Goal: Transaction & Acquisition: Obtain resource

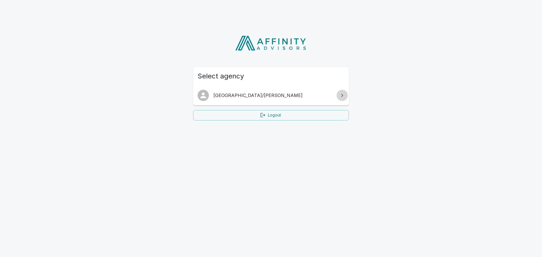
click at [342, 94] on icon at bounding box center [342, 95] width 7 height 7
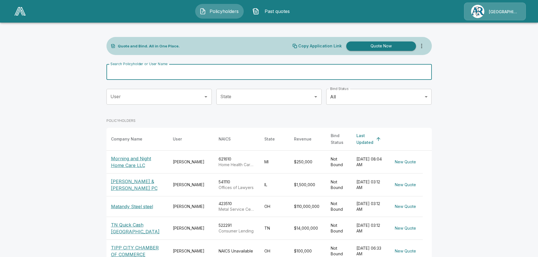
click at [217, 77] on input "Search Policyholder or User Name" at bounding box center [265, 72] width 319 height 16
type input "**********"
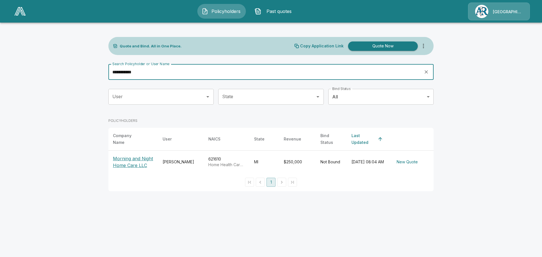
click at [126, 155] on p "Morning and Night Home Care LLC" at bounding box center [133, 162] width 41 height 14
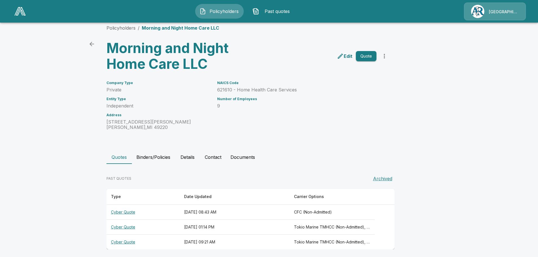
scroll to position [10, 0]
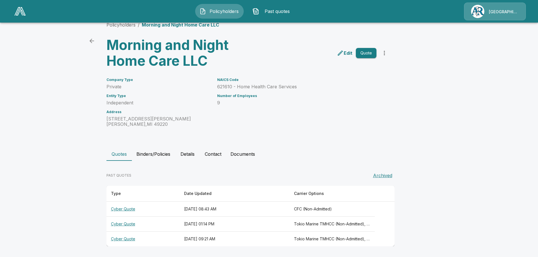
drag, startPoint x: 369, startPoint y: 51, endPoint x: 375, endPoint y: 67, distance: 16.4
click at [369, 52] on button "Quote" at bounding box center [366, 53] width 21 height 10
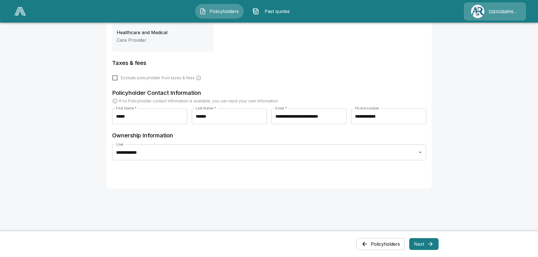
scroll to position [231, 0]
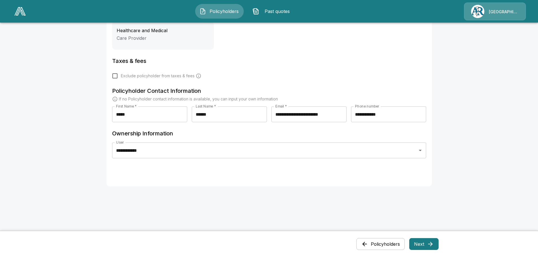
click at [428, 242] on button "Next" at bounding box center [423, 244] width 29 height 12
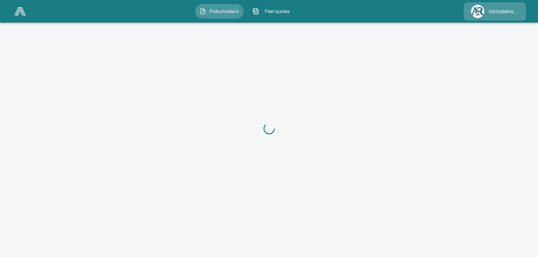
scroll to position [0, 0]
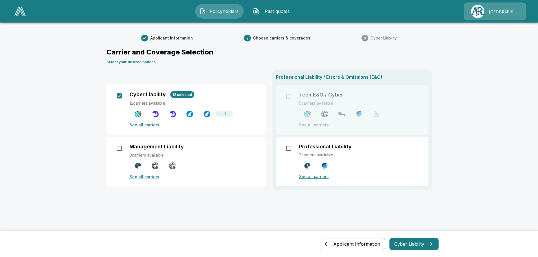
click at [408, 240] on button "Cyber Liability" at bounding box center [413, 244] width 49 height 12
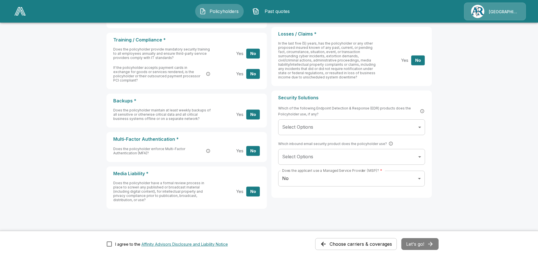
scroll to position [193, 0]
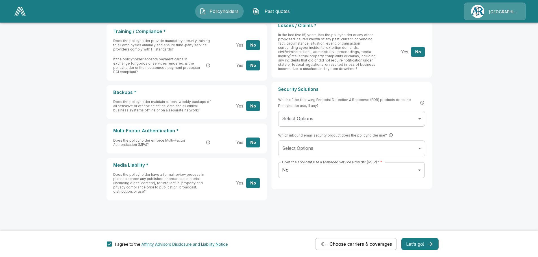
click at [417, 246] on button "Let's go!" at bounding box center [419, 244] width 37 height 12
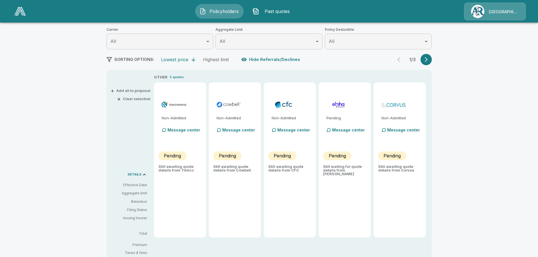
scroll to position [85, 0]
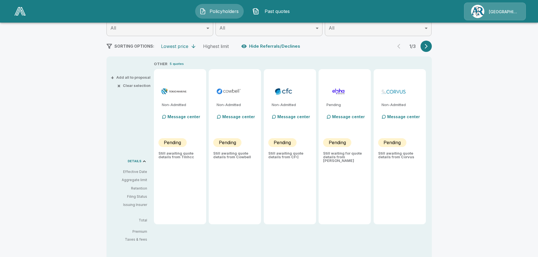
type input "******"
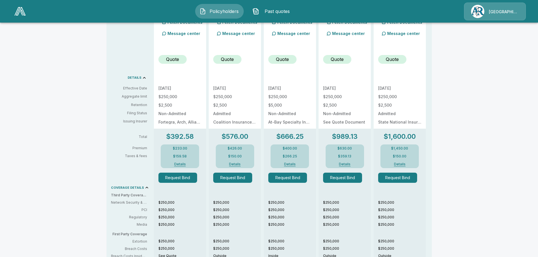
scroll to position [137, 0]
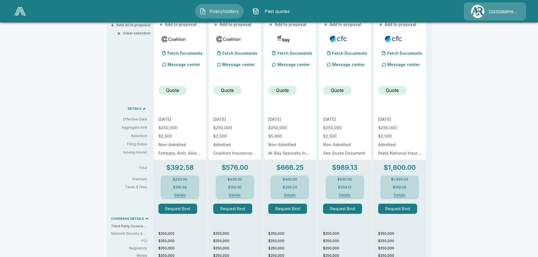
click at [341, 89] on p "Quote" at bounding box center [337, 90] width 13 height 7
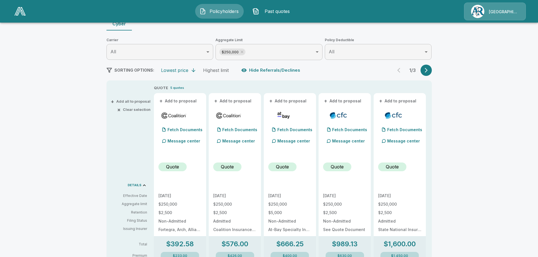
scroll to position [53, 0]
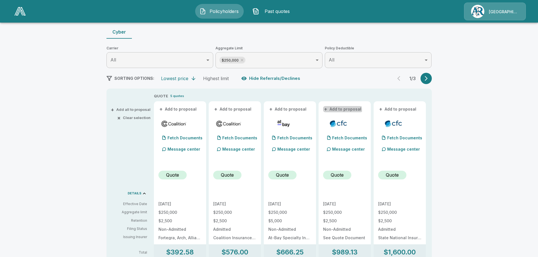
click at [341, 111] on button "+ Add to proposal" at bounding box center [343, 109] width 40 height 6
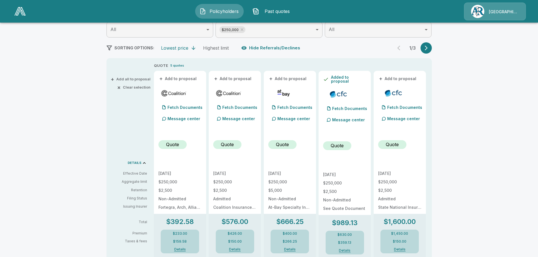
scroll to position [0, 0]
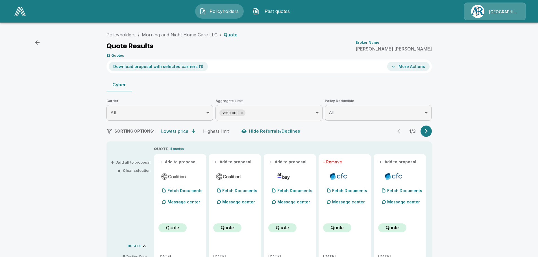
click at [413, 69] on button "More Actions" at bounding box center [408, 66] width 42 height 9
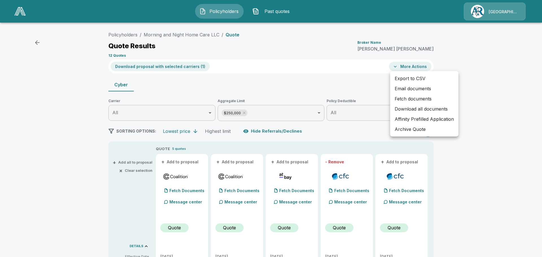
click at [421, 98] on li "Fetch documents" at bounding box center [424, 99] width 68 height 10
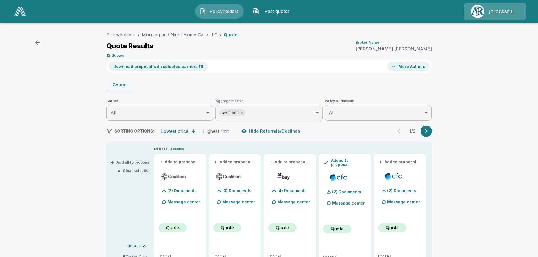
click at [395, 67] on icon "button" at bounding box center [393, 67] width 3 height 2
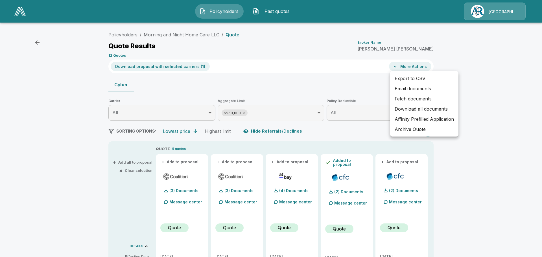
click at [399, 88] on li "Email documents" at bounding box center [424, 89] width 68 height 10
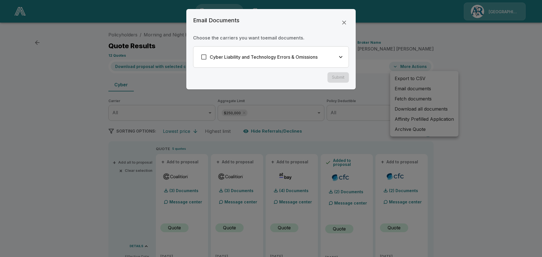
click at [342, 58] on icon "button" at bounding box center [340, 57] width 7 height 7
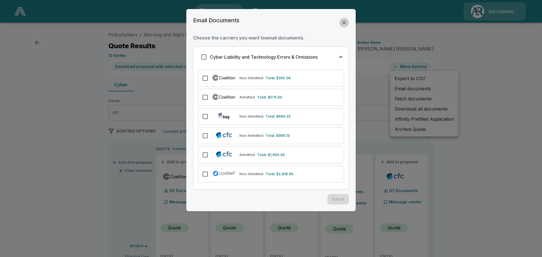
click at [344, 22] on icon "button" at bounding box center [344, 23] width 4 height 4
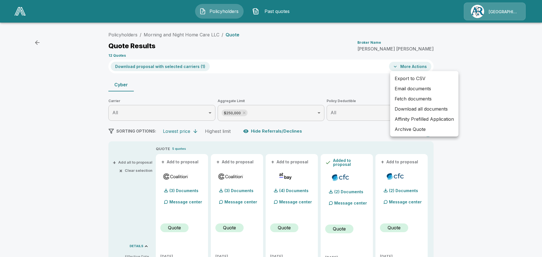
click at [487, 110] on div at bounding box center [271, 128] width 542 height 257
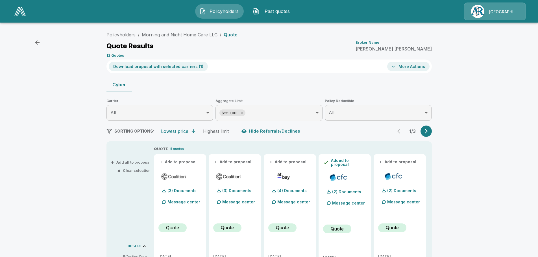
click at [414, 67] on button "More Actions" at bounding box center [408, 66] width 42 height 9
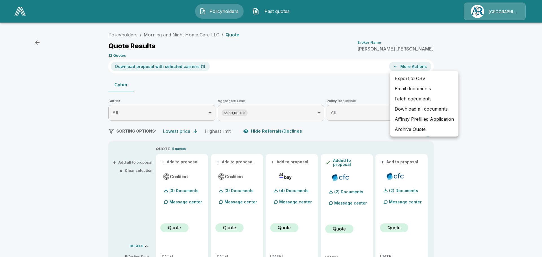
click at [411, 80] on li "Export to CSV" at bounding box center [424, 78] width 68 height 10
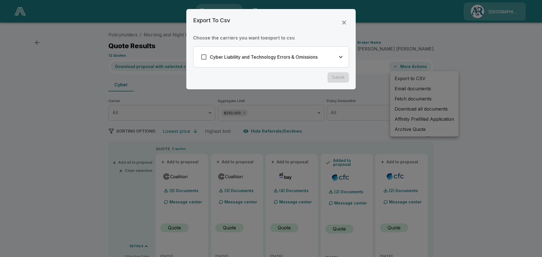
click at [345, 23] on icon "button" at bounding box center [344, 22] width 7 height 7
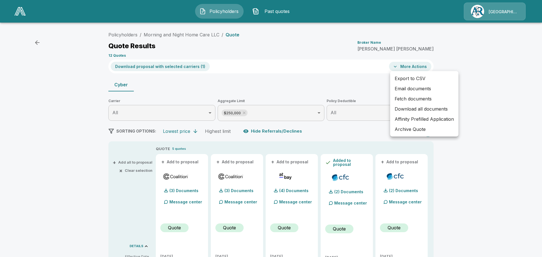
click at [311, 73] on div at bounding box center [271, 128] width 542 height 257
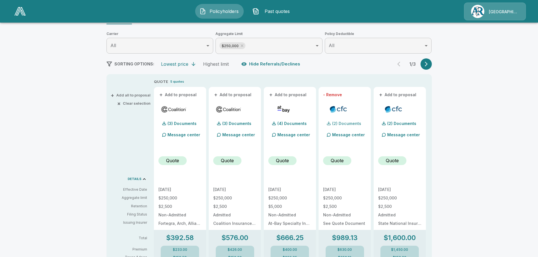
scroll to position [85, 0]
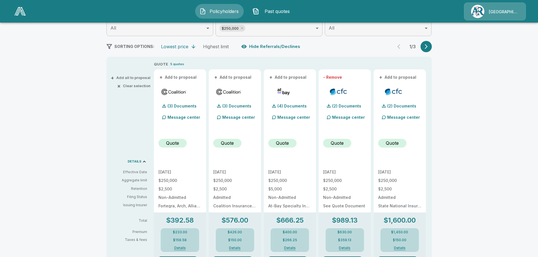
click at [338, 142] on p "Quote" at bounding box center [337, 143] width 13 height 7
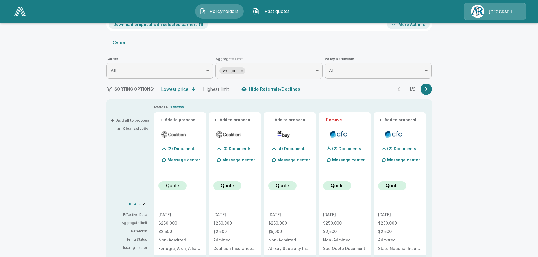
scroll to position [0, 0]
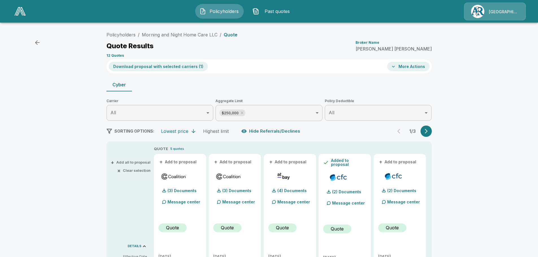
click at [391, 68] on button "More Actions" at bounding box center [408, 66] width 42 height 9
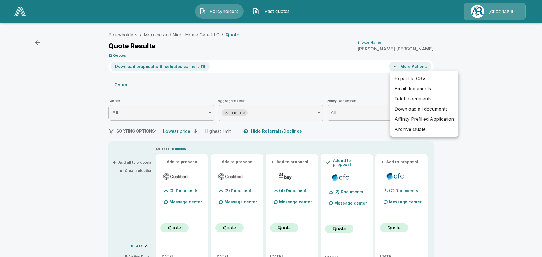
click at [401, 100] on li "Fetch documents" at bounding box center [424, 99] width 68 height 10
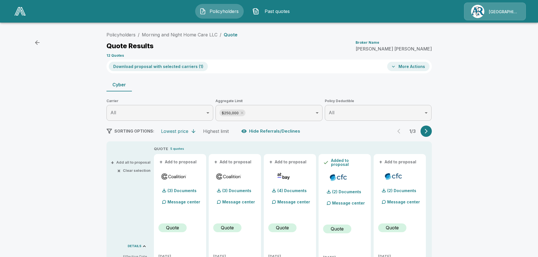
click at [402, 65] on button "More Actions" at bounding box center [408, 66] width 42 height 9
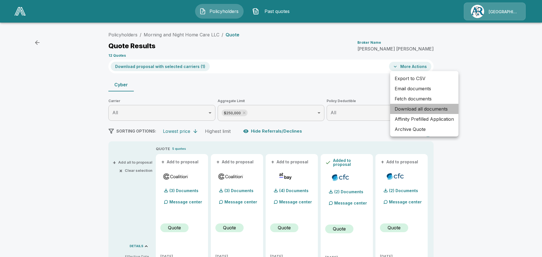
click at [407, 109] on li "Download all documents" at bounding box center [424, 109] width 68 height 10
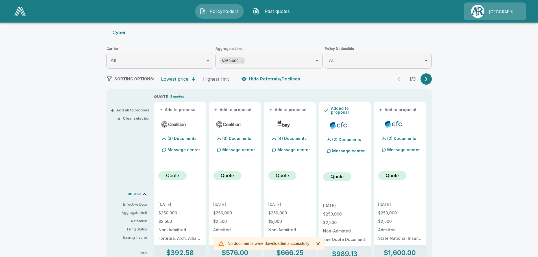
scroll to position [56, 0]
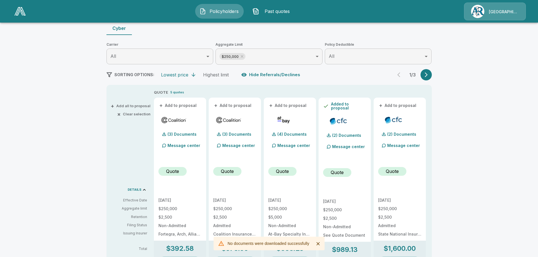
click at [318, 244] on icon "Close" at bounding box center [317, 243] width 3 height 3
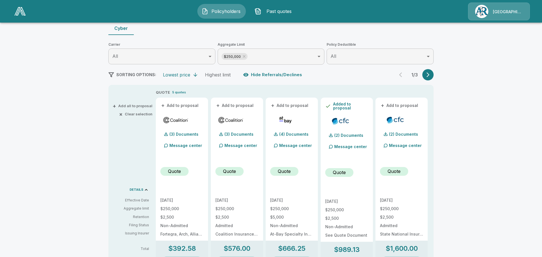
click at [419, 59] on body "Policyholders Past quotes Arlington/Roe Policyholders / Morning and Night Home …" at bounding box center [271, 226] width 542 height 565
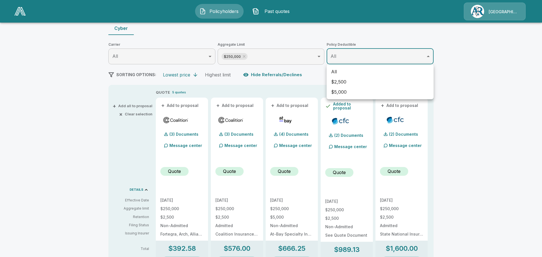
click at [362, 53] on div at bounding box center [271, 128] width 542 height 257
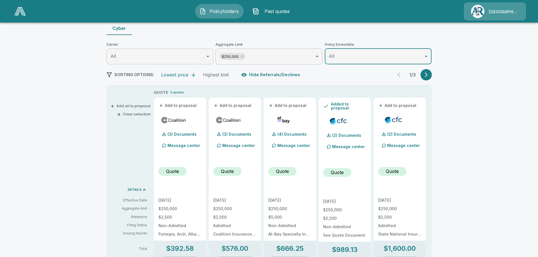
click at [427, 57] on body "Policyholders Past quotes Arlington/Roe Policyholders / Morning and Night Home …" at bounding box center [269, 226] width 538 height 565
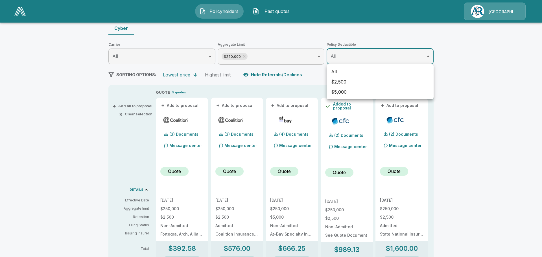
click at [366, 82] on li "$2,500" at bounding box center [380, 82] width 107 height 10
type input "****"
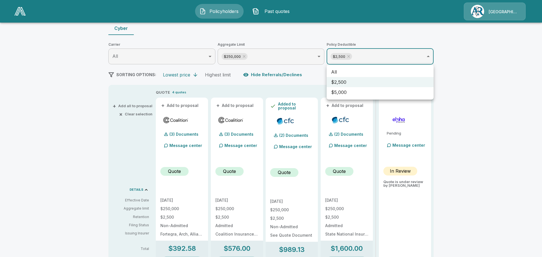
click at [479, 119] on div at bounding box center [271, 128] width 542 height 257
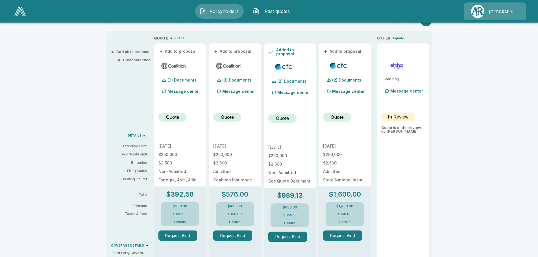
scroll to position [113, 0]
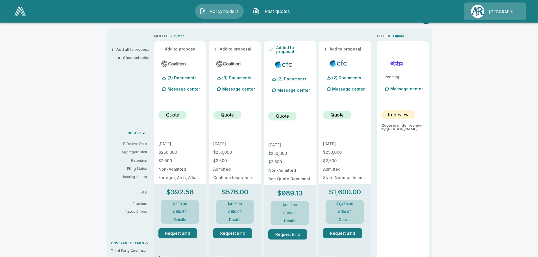
click at [285, 113] on p "Quote" at bounding box center [282, 116] width 13 height 7
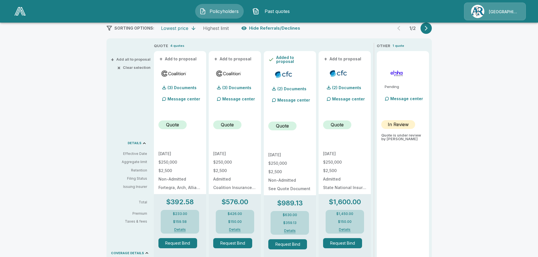
scroll to position [25, 0]
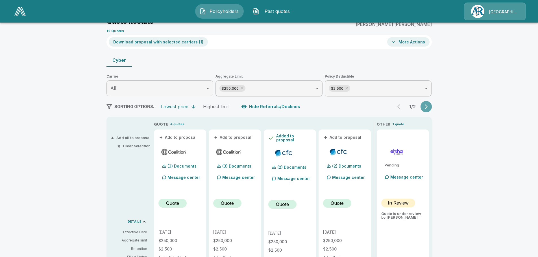
click at [428, 104] on icon "button" at bounding box center [426, 107] width 6 height 6
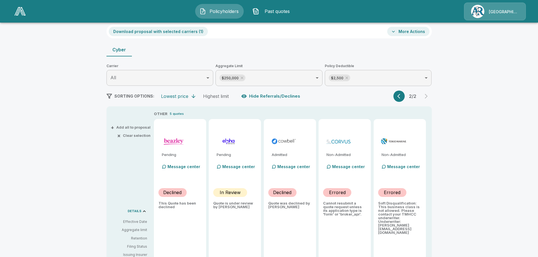
scroll to position [0, 0]
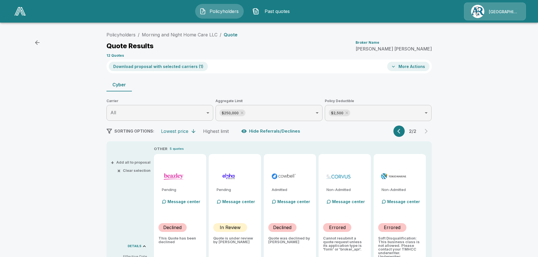
click at [399, 133] on button "button" at bounding box center [398, 131] width 11 height 11
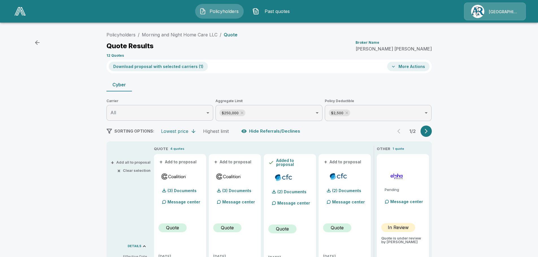
click at [424, 68] on button "More Actions" at bounding box center [408, 66] width 42 height 9
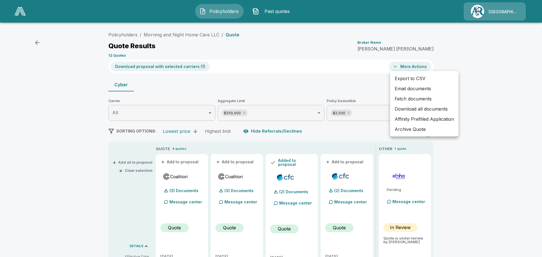
click at [421, 88] on li "Email documents" at bounding box center [424, 89] width 68 height 10
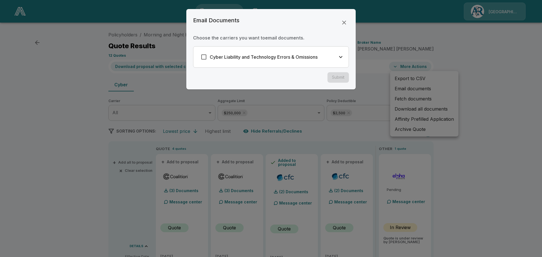
click at [342, 29] on div "Email Documents" at bounding box center [271, 23] width 156 height 14
drag, startPoint x: 344, startPoint y: 22, endPoint x: 348, endPoint y: 23, distance: 4.3
click at [343, 22] on icon "button" at bounding box center [344, 22] width 7 height 7
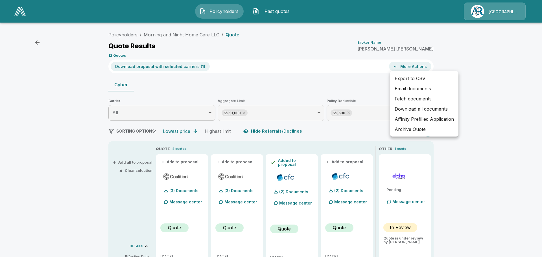
click at [337, 134] on div at bounding box center [271, 128] width 542 height 257
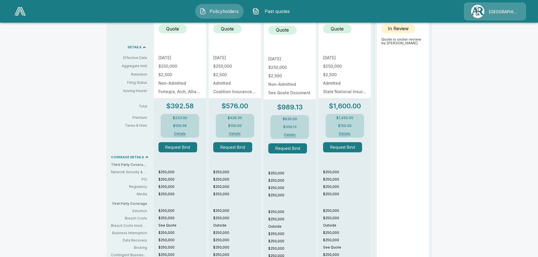
scroll to position [226, 0]
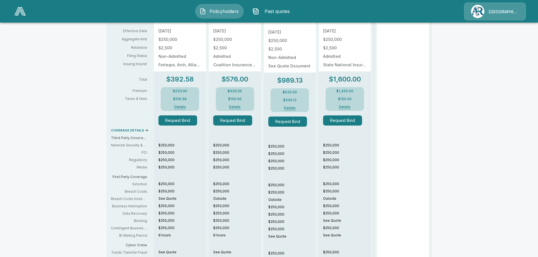
click at [292, 106] on button "Details" at bounding box center [289, 107] width 23 height 3
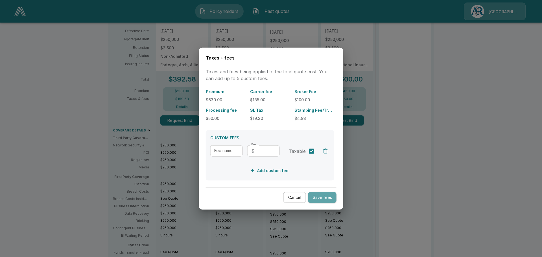
click at [317, 195] on button "Save fees" at bounding box center [322, 197] width 28 height 11
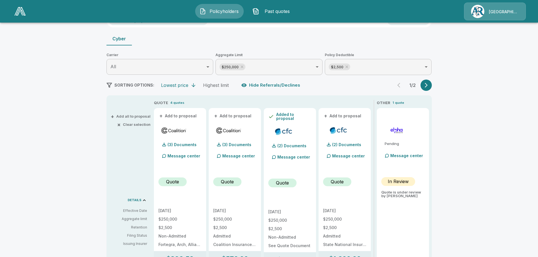
scroll to position [25, 0]
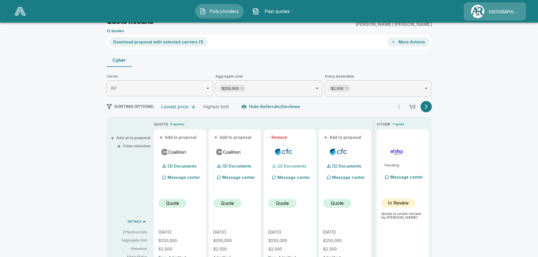
click at [276, 167] on div at bounding box center [274, 166] width 5 height 5
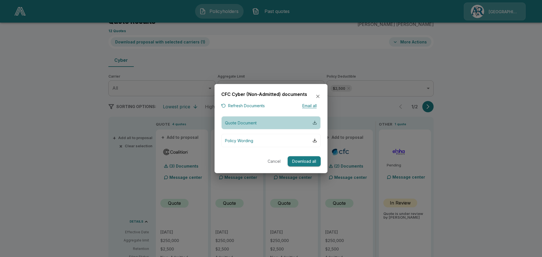
click at [314, 123] on div "button" at bounding box center [314, 123] width 5 height 5
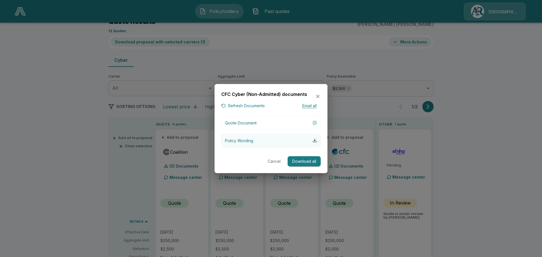
click at [316, 141] on div "button" at bounding box center [314, 140] width 5 height 5
click at [316, 97] on icon "button" at bounding box center [318, 97] width 6 height 6
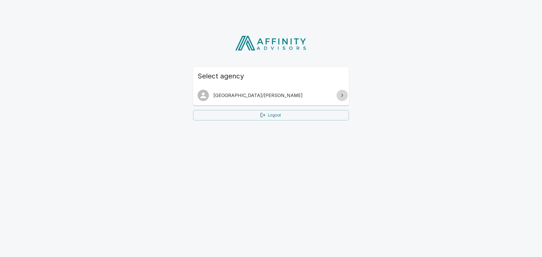
click at [341, 96] on icon at bounding box center [342, 95] width 7 height 7
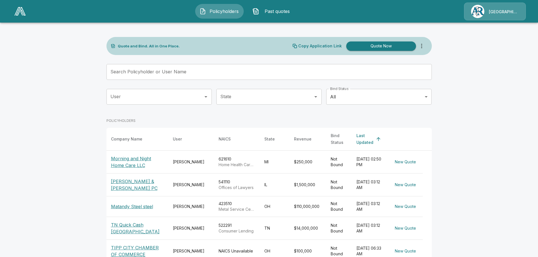
scroll to position [28, 0]
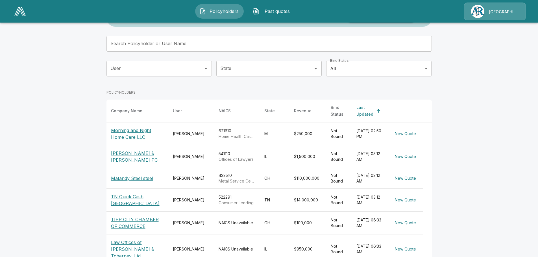
click at [136, 129] on p "Morning and Night Home Care LLC" at bounding box center [137, 134] width 53 height 14
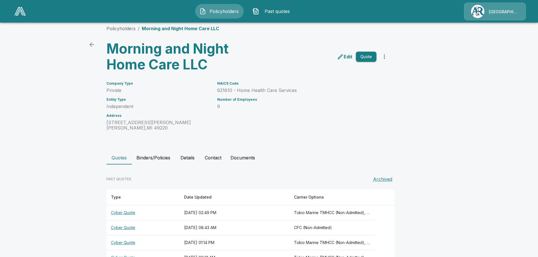
scroll to position [25, 0]
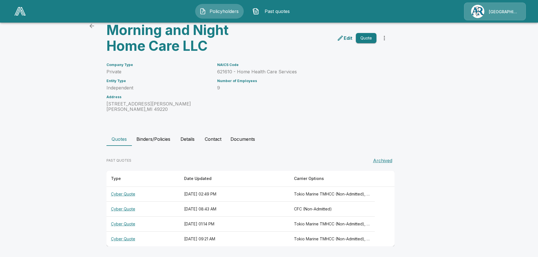
click at [128, 212] on th "Cyber Quote" at bounding box center [142, 209] width 73 height 15
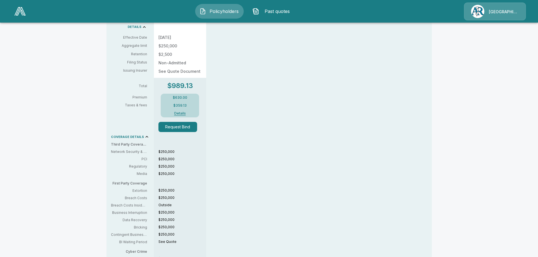
scroll to position [223, 0]
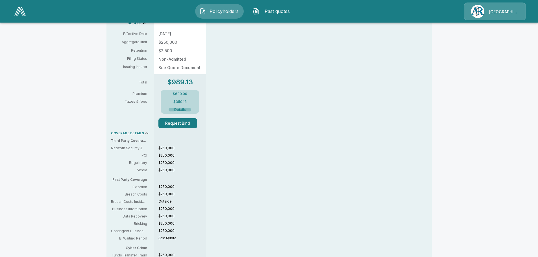
click at [181, 110] on button "Details" at bounding box center [180, 109] width 23 height 3
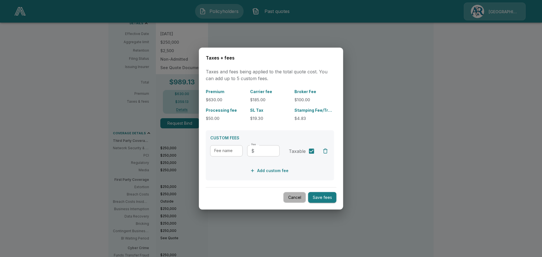
click at [290, 197] on button "Cancel" at bounding box center [294, 197] width 23 height 11
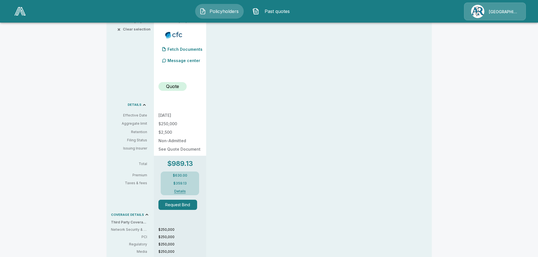
scroll to position [82, 0]
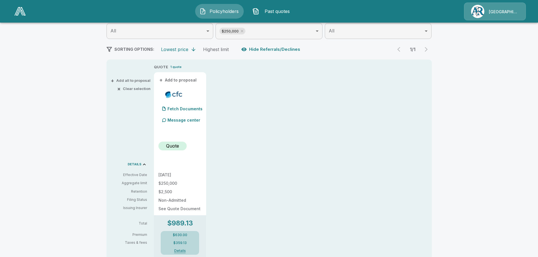
click at [329, 148] on div "QUOTE 1 quote + Add to proposal Fetch Documents Message center Quote [DATE] $25…" at bounding box center [293, 248] width 278 height 369
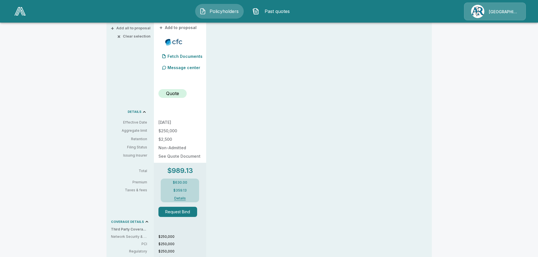
scroll to position [169, 0]
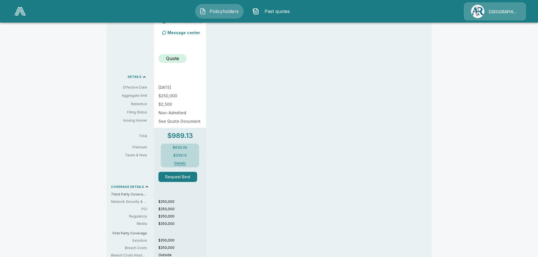
click at [179, 163] on button "Details" at bounding box center [180, 163] width 23 height 3
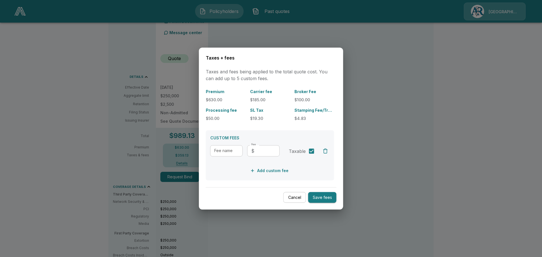
click at [292, 199] on button "Cancel" at bounding box center [294, 197] width 23 height 11
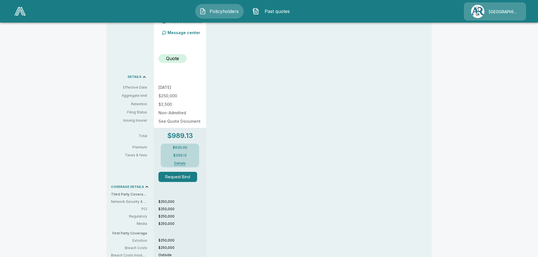
click at [181, 156] on p "$359.13" at bounding box center [179, 155] width 13 height 3
click at [181, 163] on button "Details" at bounding box center [180, 163] width 23 height 3
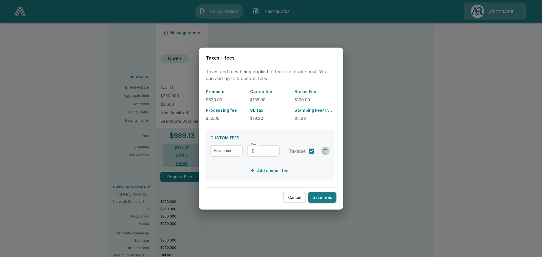
click at [324, 152] on div "button" at bounding box center [326, 151] width 6 height 6
click at [291, 196] on button "Cancel" at bounding box center [294, 197] width 23 height 11
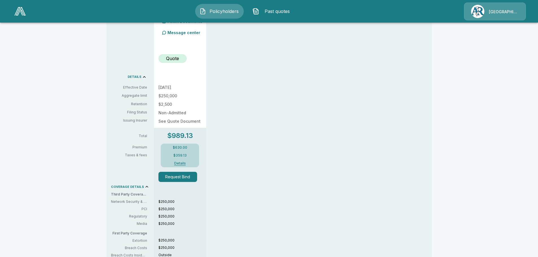
click at [182, 163] on button "Details" at bounding box center [180, 163] width 23 height 3
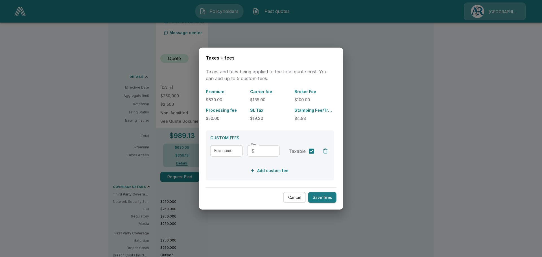
drag, startPoint x: 238, startPoint y: 177, endPoint x: 237, endPoint y: 181, distance: 3.7
click at [238, 179] on div "CUSTOM FEES Fee name Fee name Fee ​ $ Fee Taxable Add custom fee" at bounding box center [270, 155] width 128 height 50
click at [301, 196] on button "Cancel" at bounding box center [294, 197] width 23 height 11
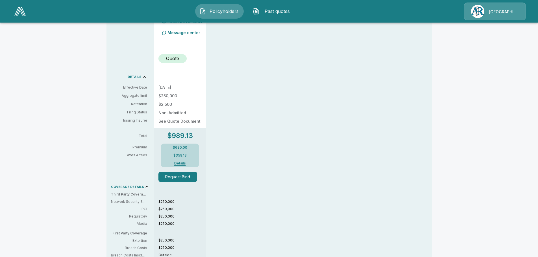
drag, startPoint x: 276, startPoint y: 195, endPoint x: 238, endPoint y: 196, distance: 38.7
click at [276, 195] on div "QUOTE 1 quote + Add to proposal Fetch Documents Message center Quote [DATE] $25…" at bounding box center [293, 161] width 278 height 369
click at [226, 230] on div "QUOTE 1 quote + Add to proposal Fetch Documents Message center Quote [DATE] $25…" at bounding box center [293, 161] width 278 height 369
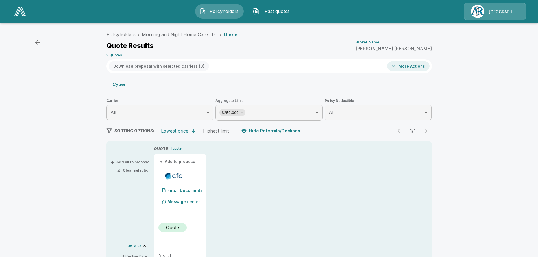
scroll to position [0, 0]
